Goal: Download file/media

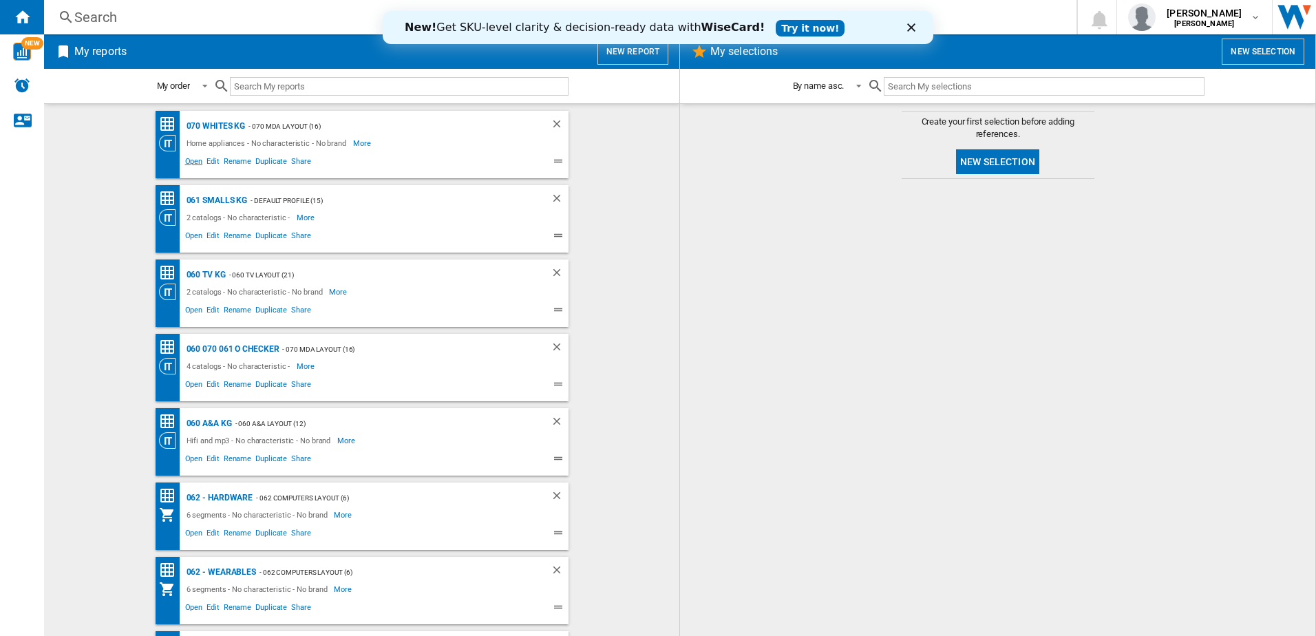
click at [187, 161] on span "Open" at bounding box center [194, 163] width 22 height 17
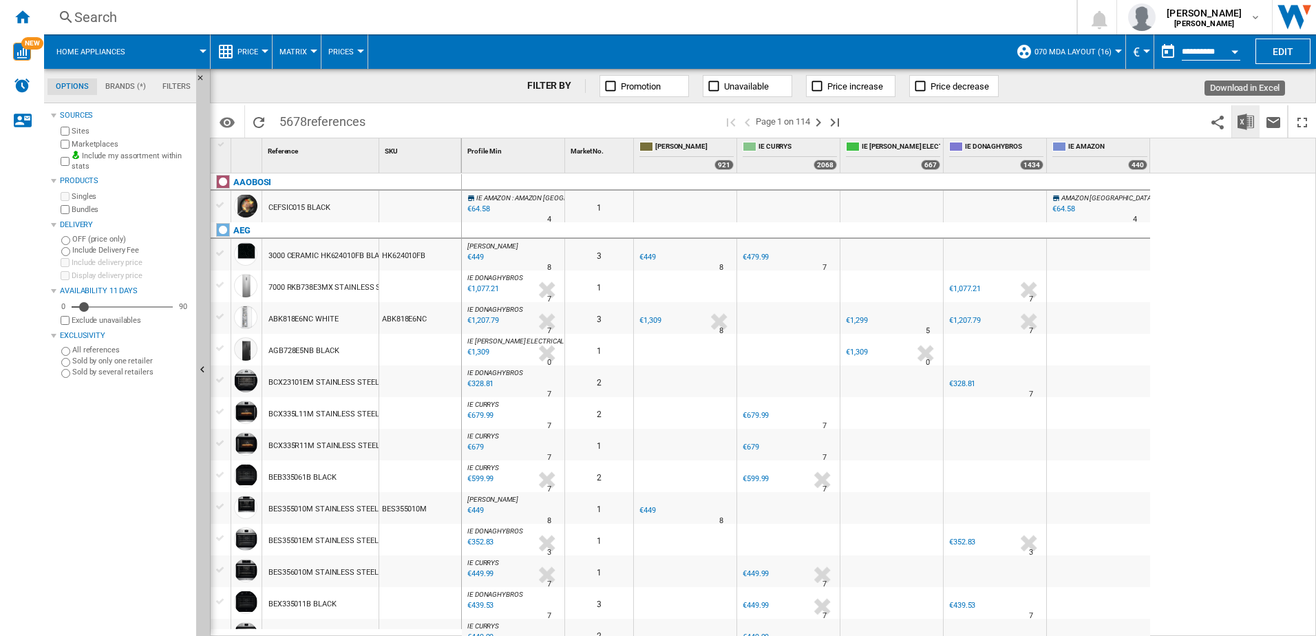
click at [1243, 124] on img "Download in Excel" at bounding box center [1246, 122] width 17 height 17
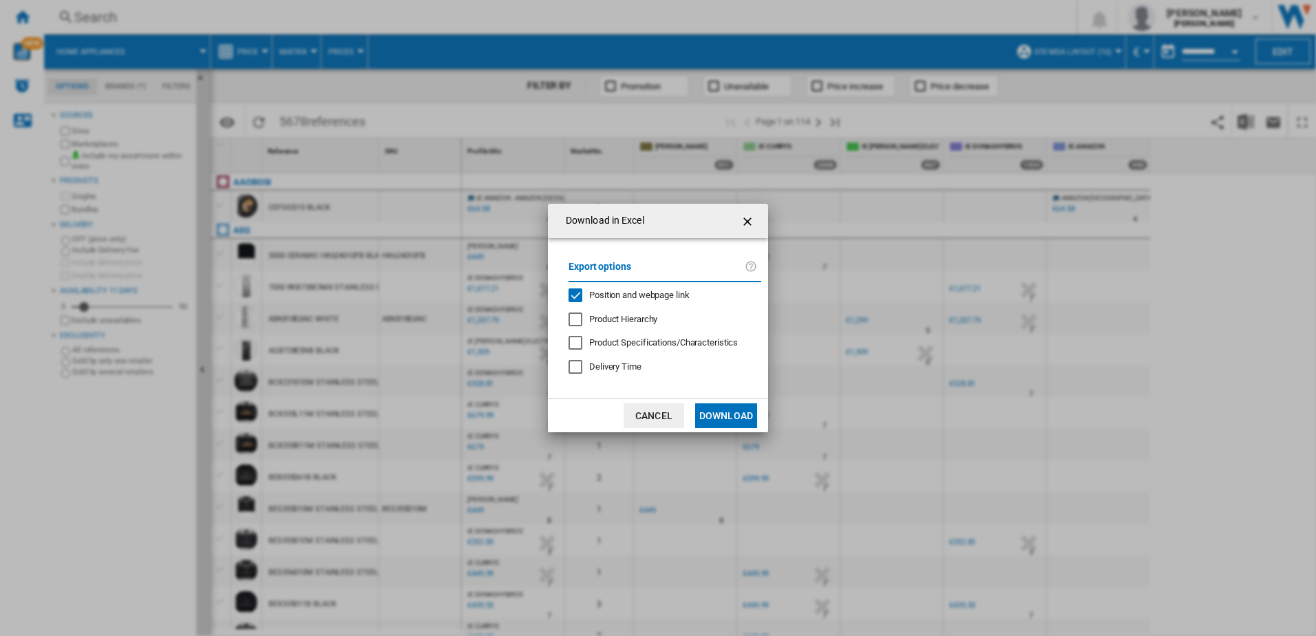
click at [752, 412] on button "Download" at bounding box center [726, 415] width 62 height 25
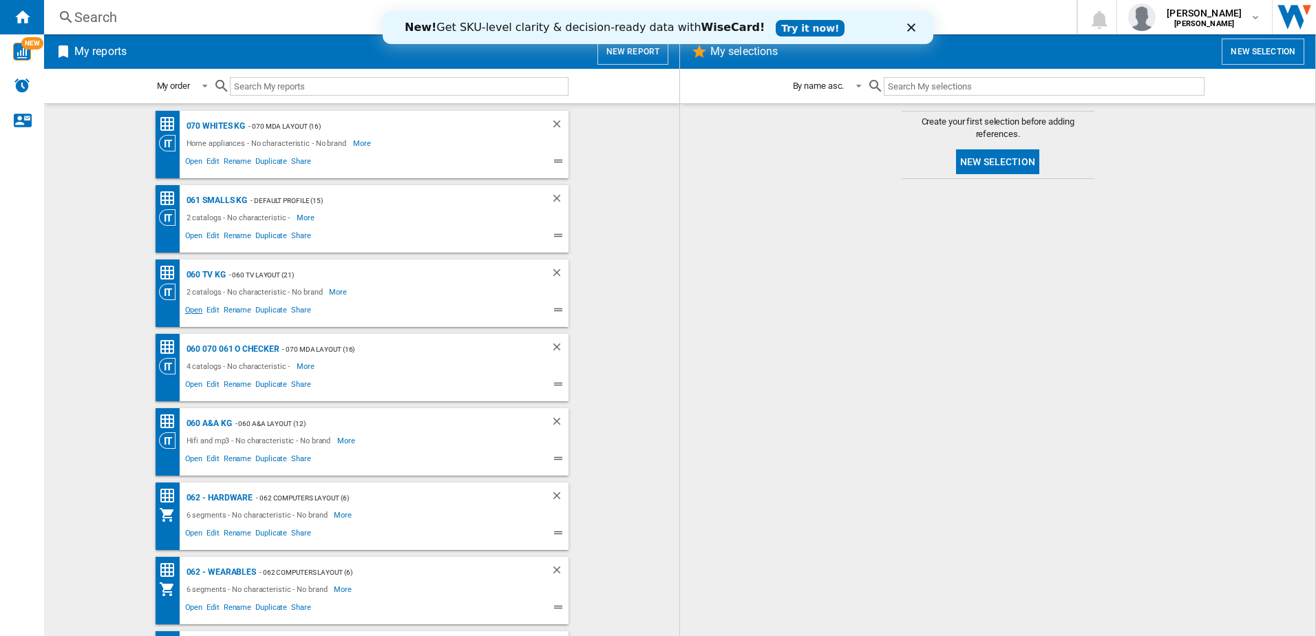
click at [189, 310] on span "Open" at bounding box center [194, 312] width 22 height 17
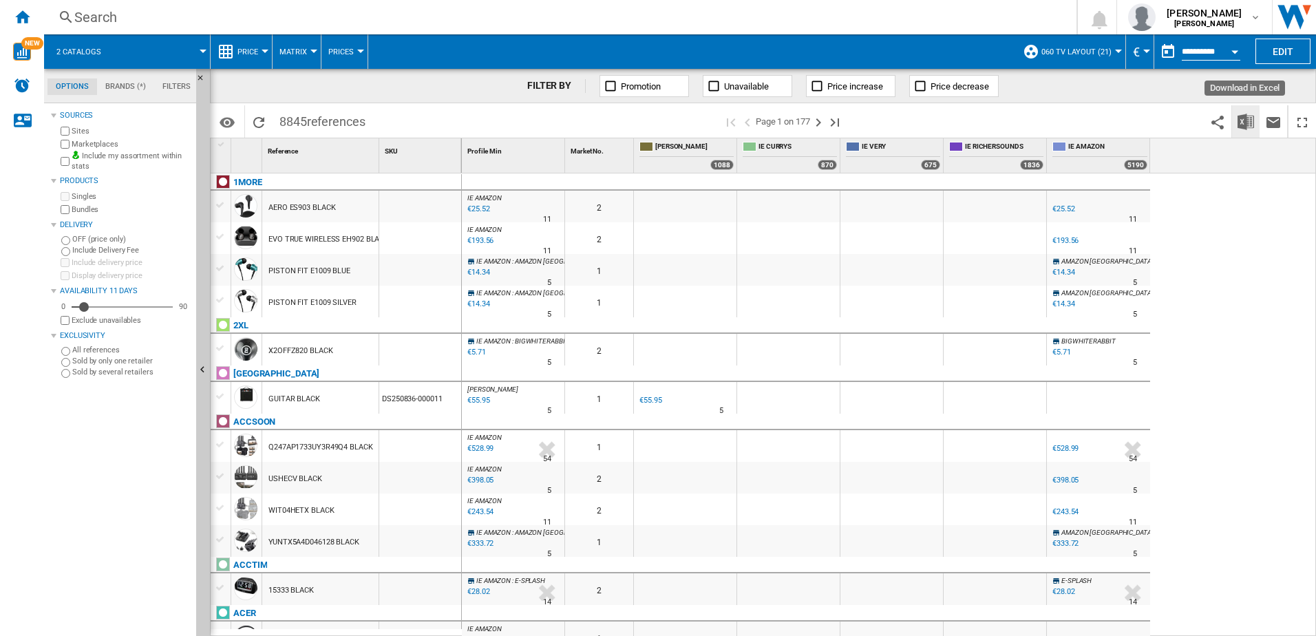
click at [1242, 117] on img "Download in Excel" at bounding box center [1246, 122] width 17 height 17
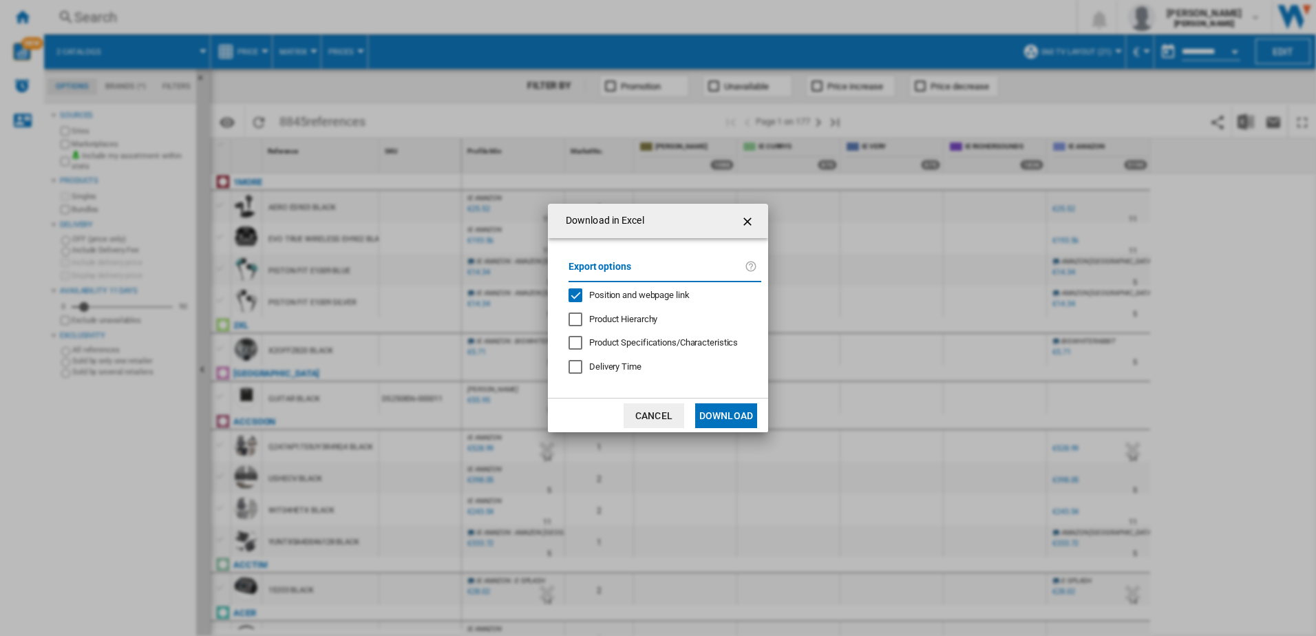
click at [749, 413] on button "Download" at bounding box center [726, 415] width 62 height 25
